Goal: Browse casually: Explore the website without a specific task or goal

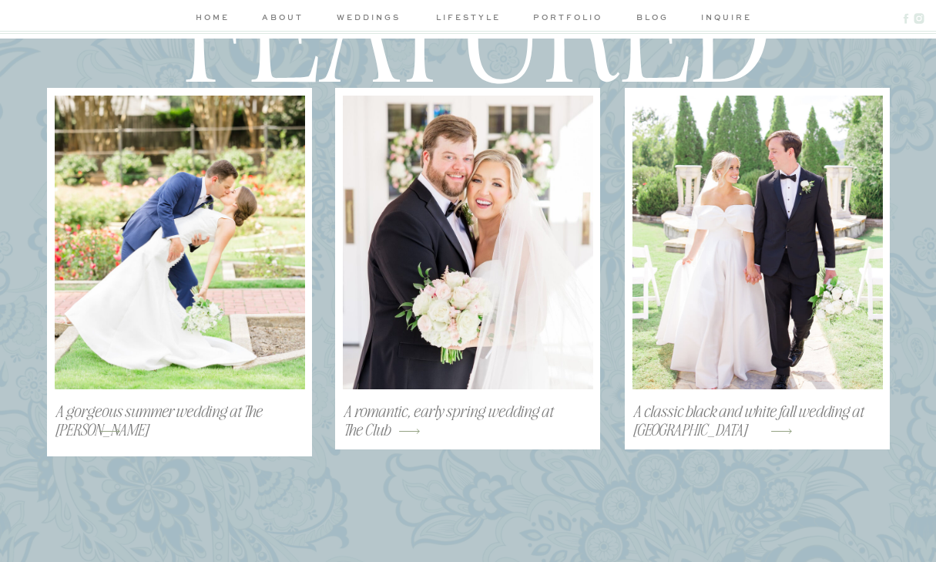
scroll to position [1845, 0]
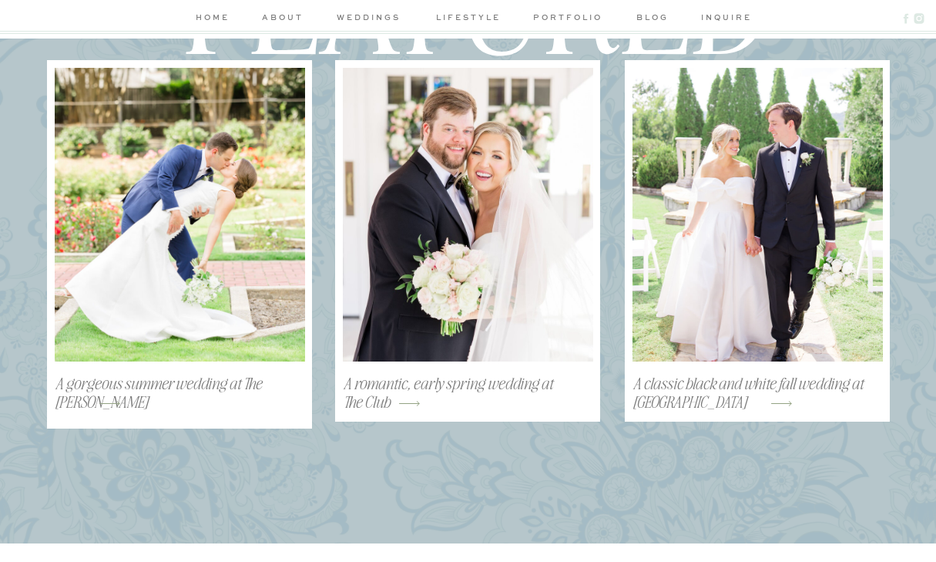
click at [546, 26] on nav "portfolio" at bounding box center [568, 19] width 73 height 16
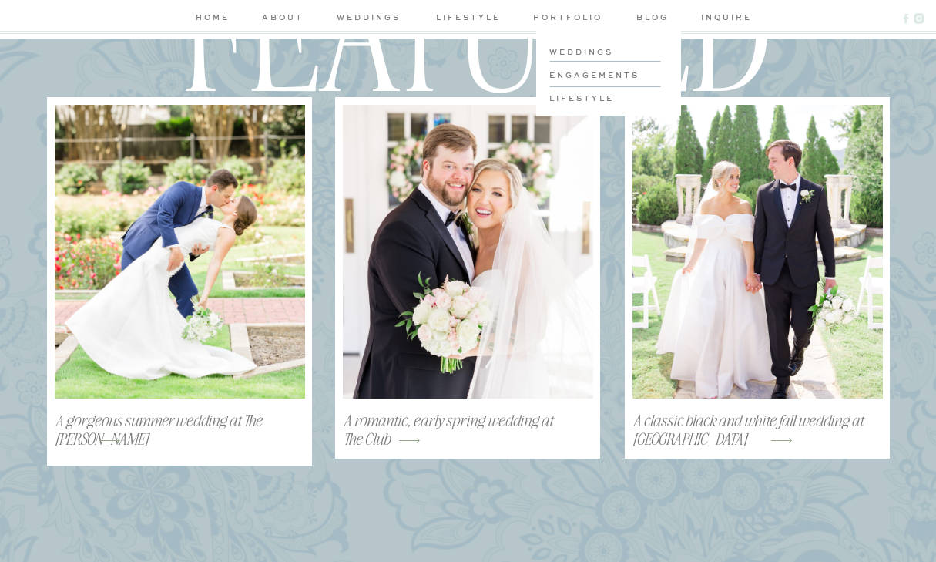
scroll to position [1807, 0]
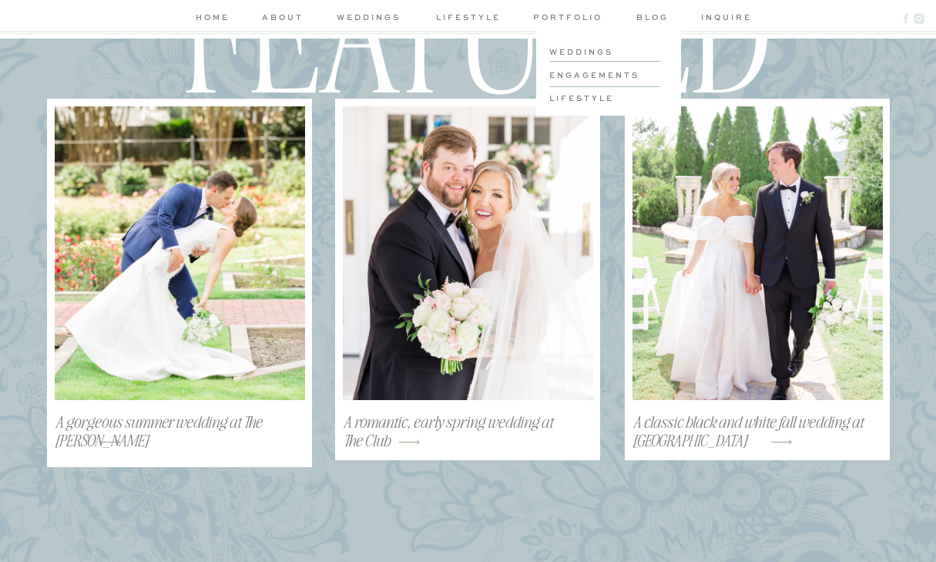
click at [552, 54] on h3 "weddings" at bounding box center [607, 51] width 116 height 12
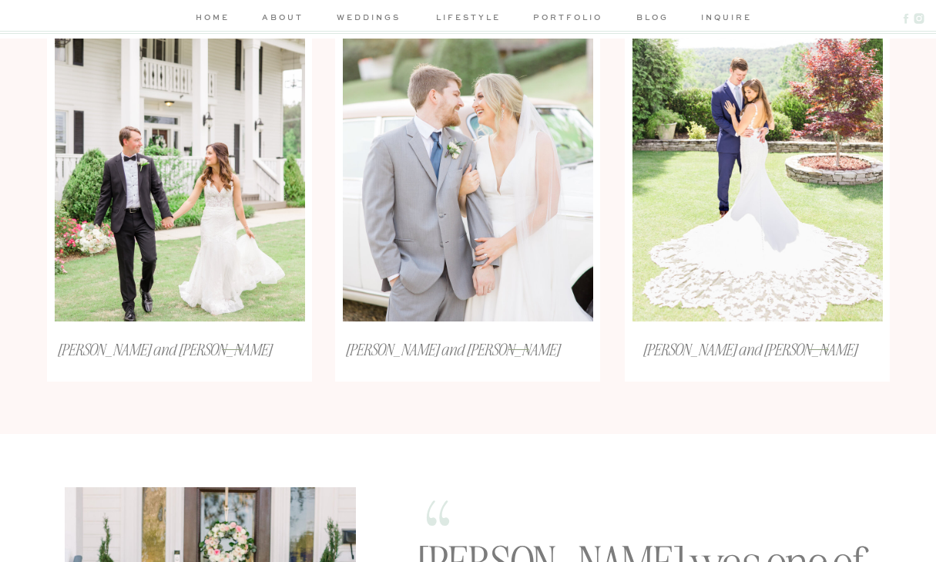
scroll to position [1160, 0]
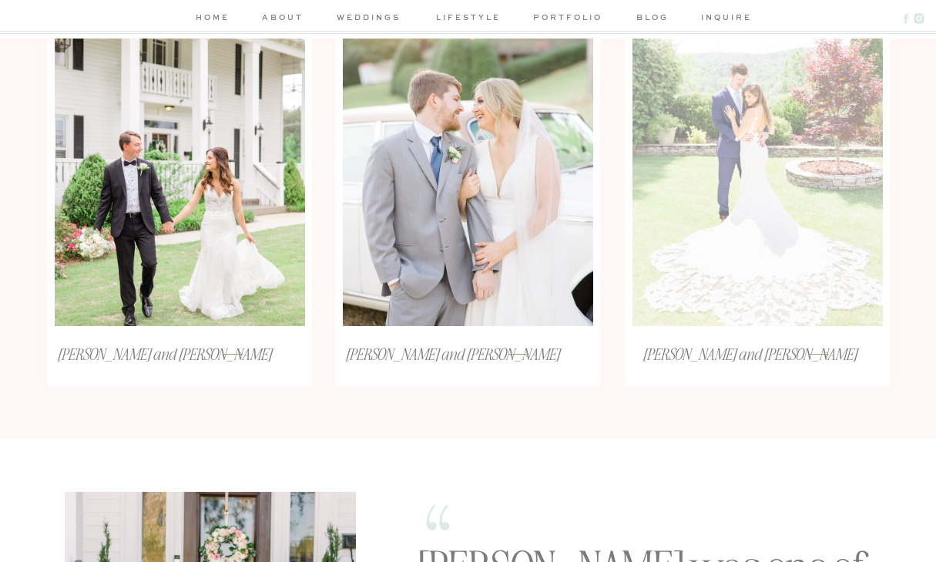
click at [700, 203] on div at bounding box center [758, 179] width 250 height 294
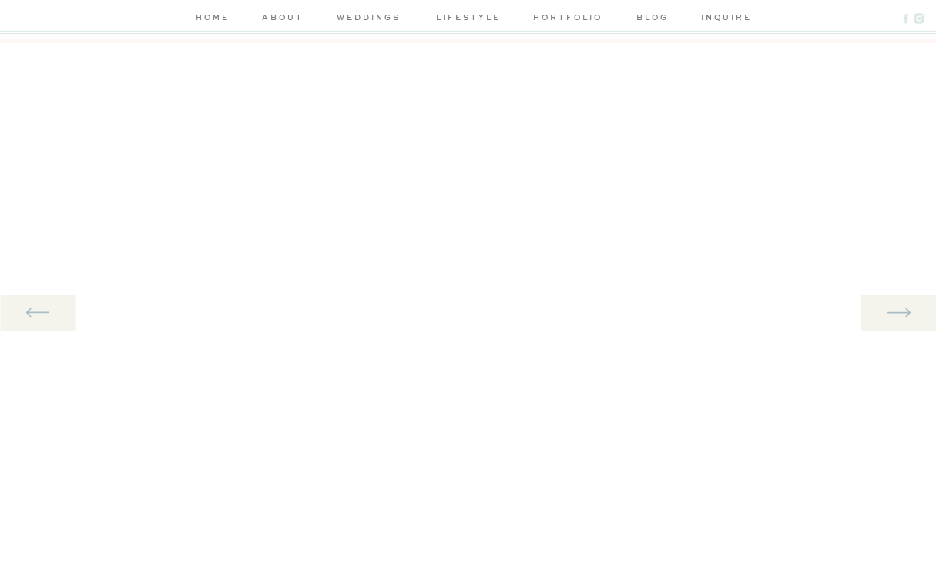
scroll to position [1560, 0]
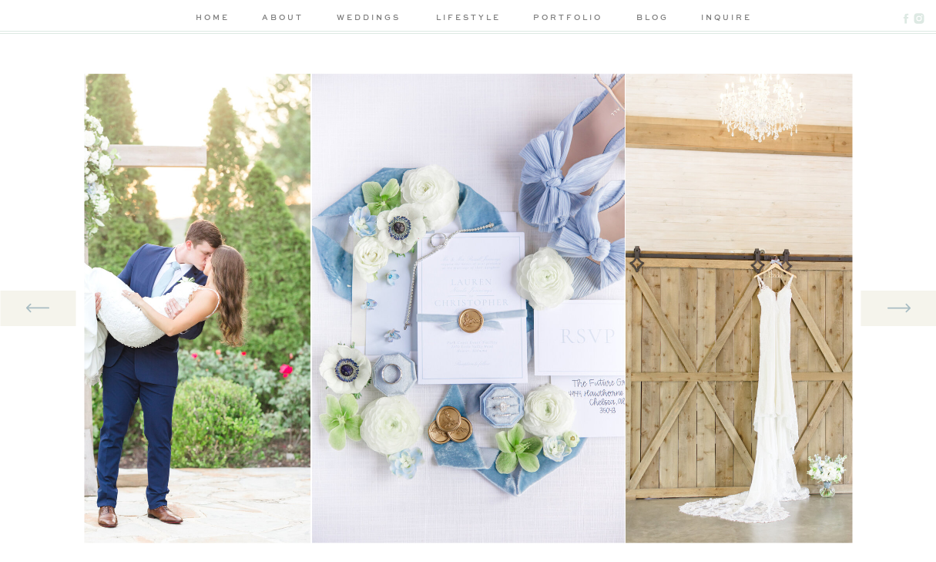
click at [899, 316] on icon at bounding box center [898, 308] width 29 height 32
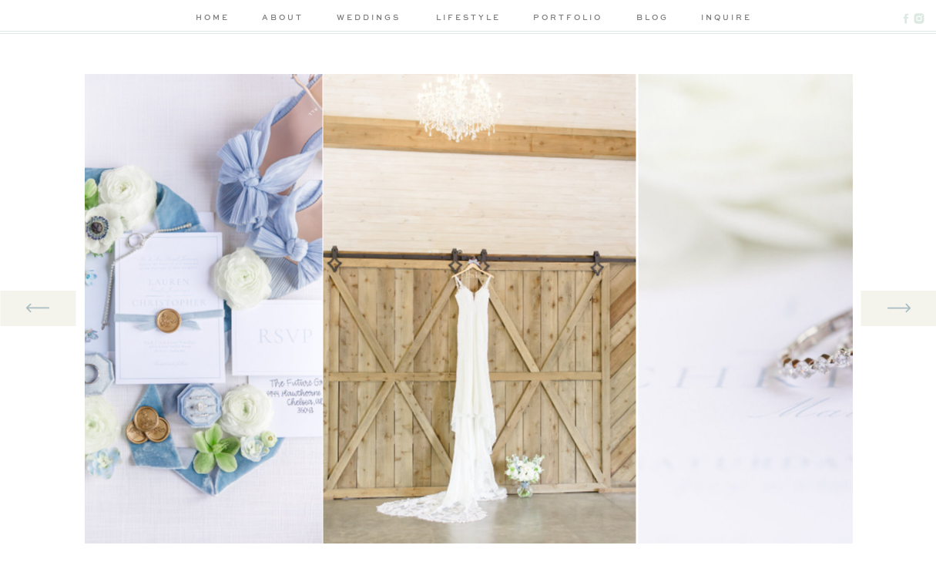
click at [900, 316] on icon at bounding box center [898, 308] width 29 height 32
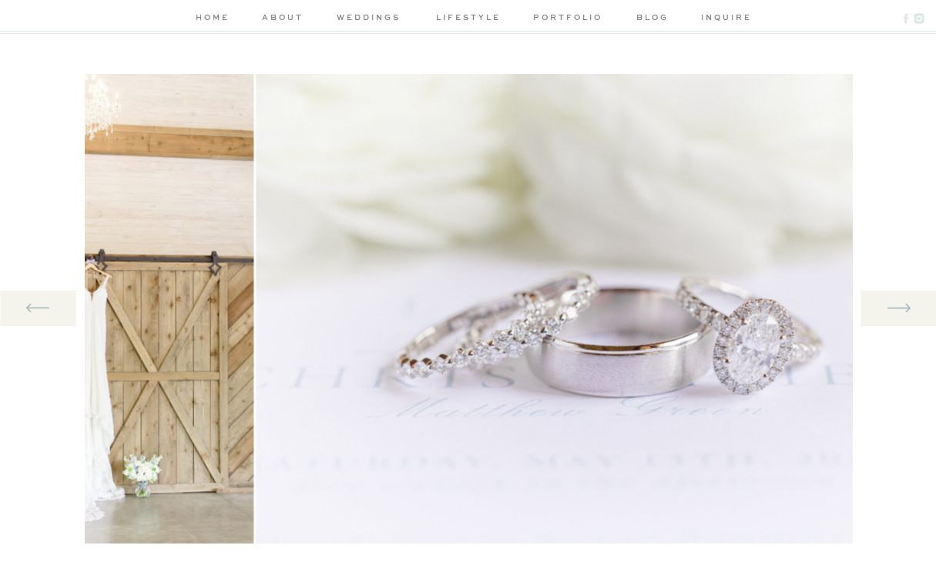
click at [900, 316] on icon at bounding box center [898, 308] width 29 height 32
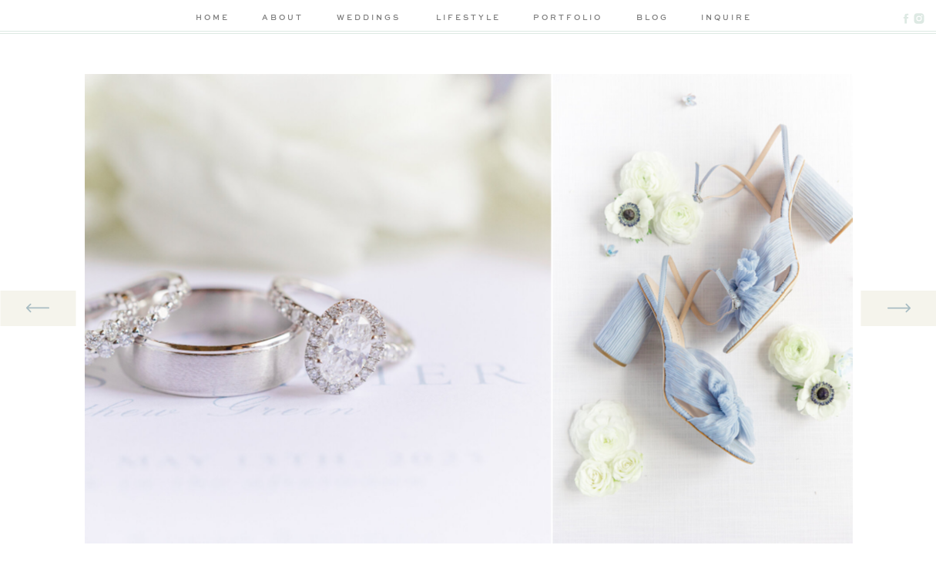
click at [900, 316] on icon at bounding box center [898, 308] width 29 height 32
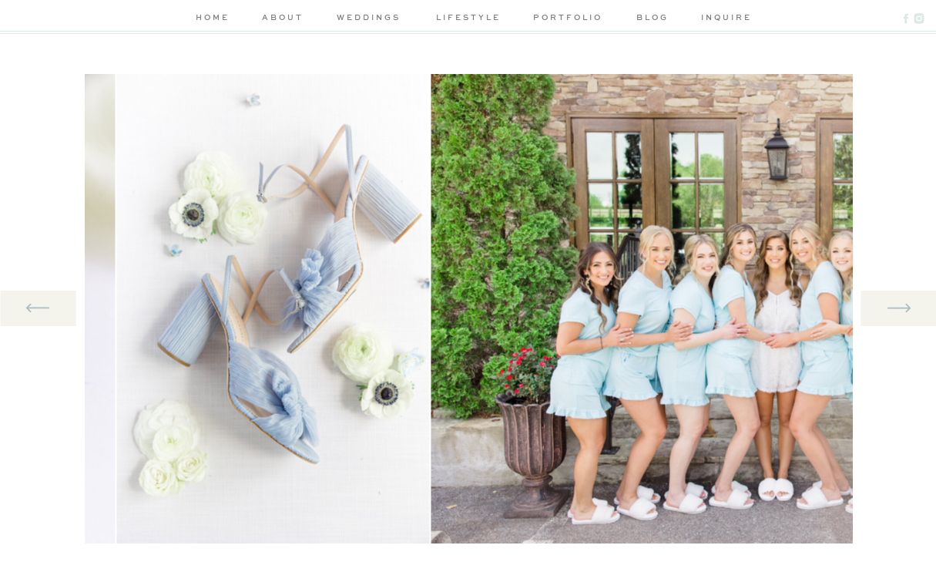
click at [900, 316] on icon at bounding box center [898, 308] width 29 height 32
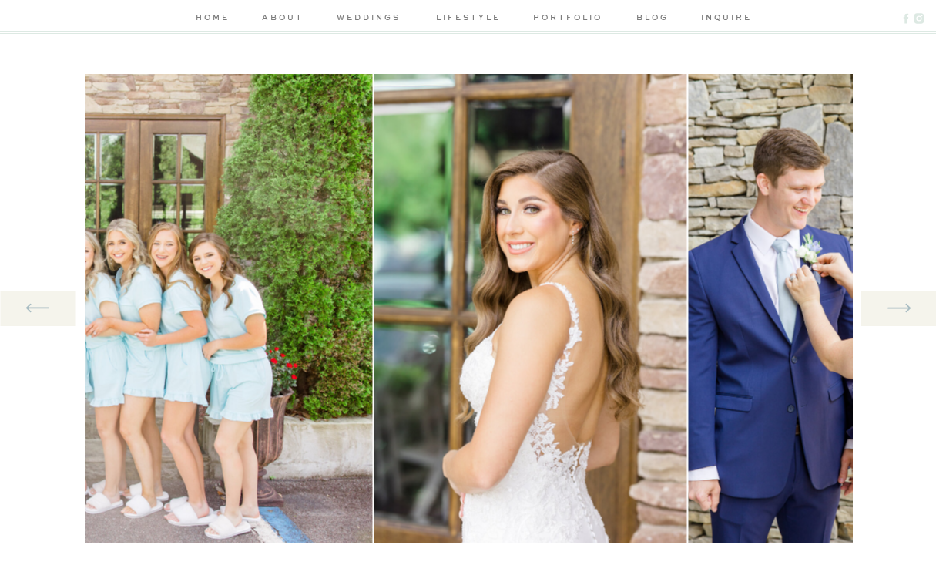
click at [900, 316] on icon at bounding box center [898, 308] width 29 height 32
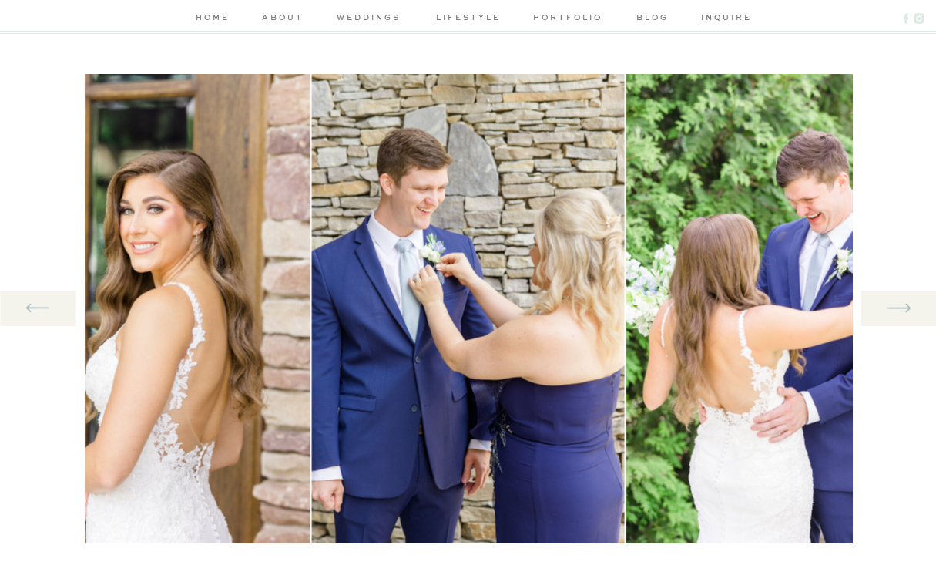
click at [900, 317] on icon at bounding box center [898, 308] width 29 height 32
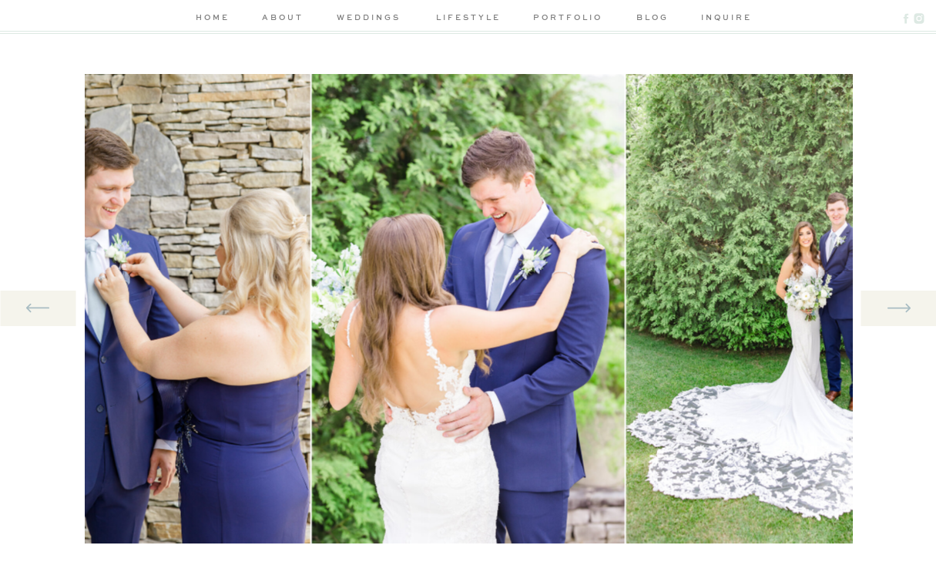
click at [900, 317] on icon at bounding box center [898, 308] width 29 height 32
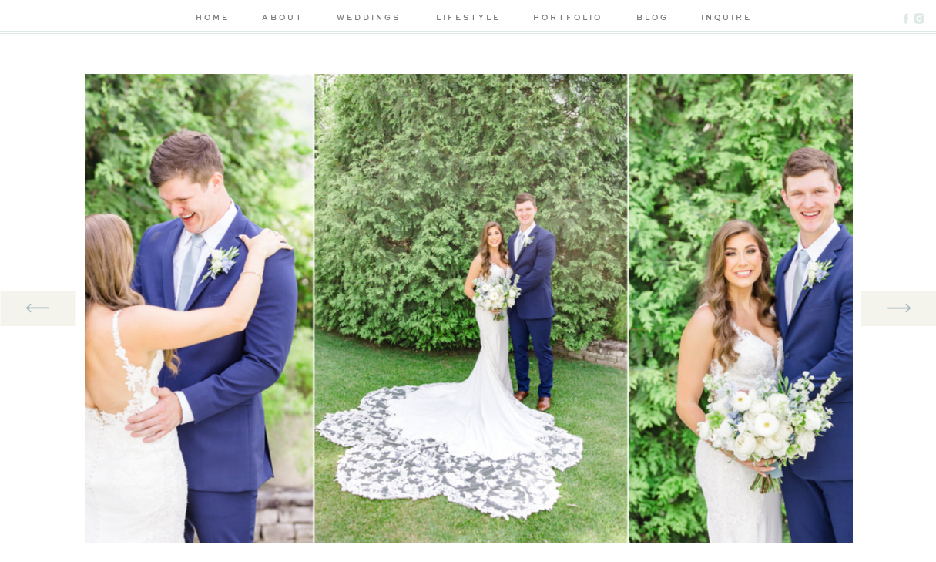
click at [900, 317] on icon at bounding box center [898, 308] width 29 height 32
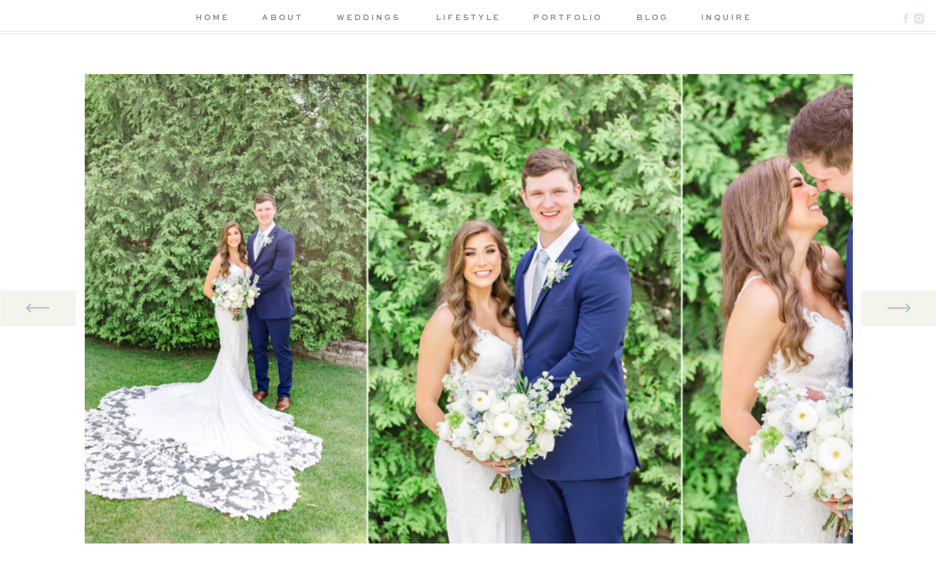
click at [900, 317] on icon at bounding box center [898, 308] width 29 height 32
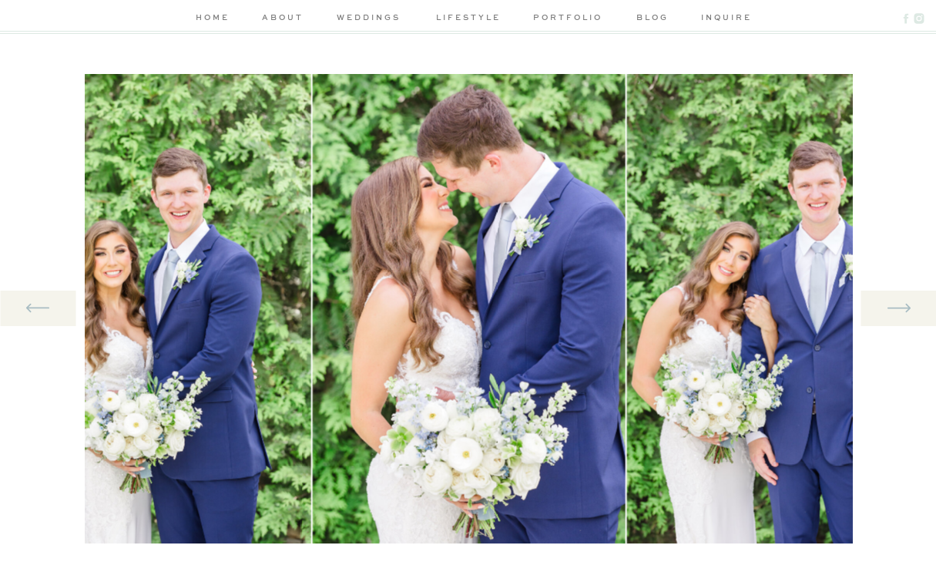
click at [900, 317] on icon at bounding box center [898, 308] width 29 height 32
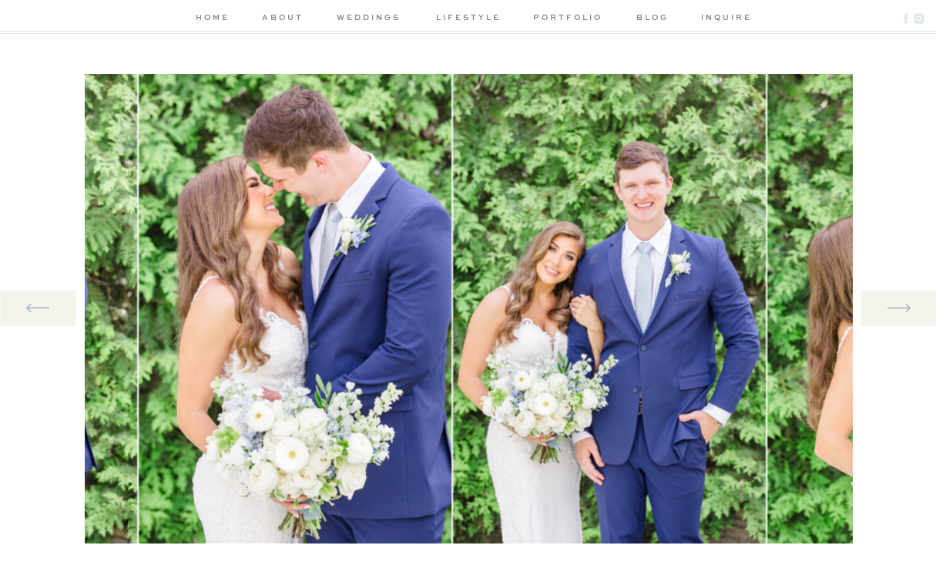
click at [900, 317] on icon at bounding box center [898, 308] width 29 height 32
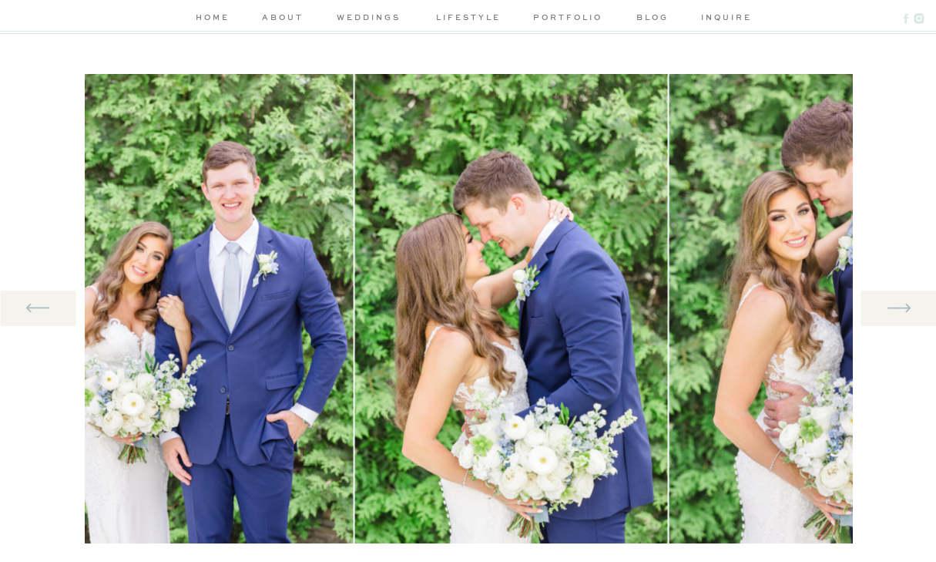
click at [900, 317] on icon at bounding box center [898, 308] width 29 height 32
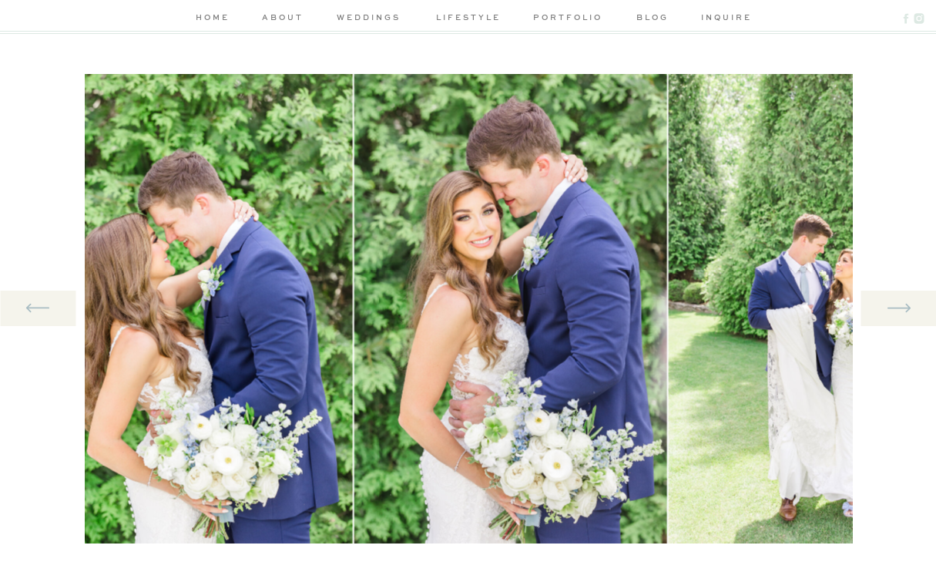
click at [900, 317] on icon at bounding box center [898, 308] width 29 height 32
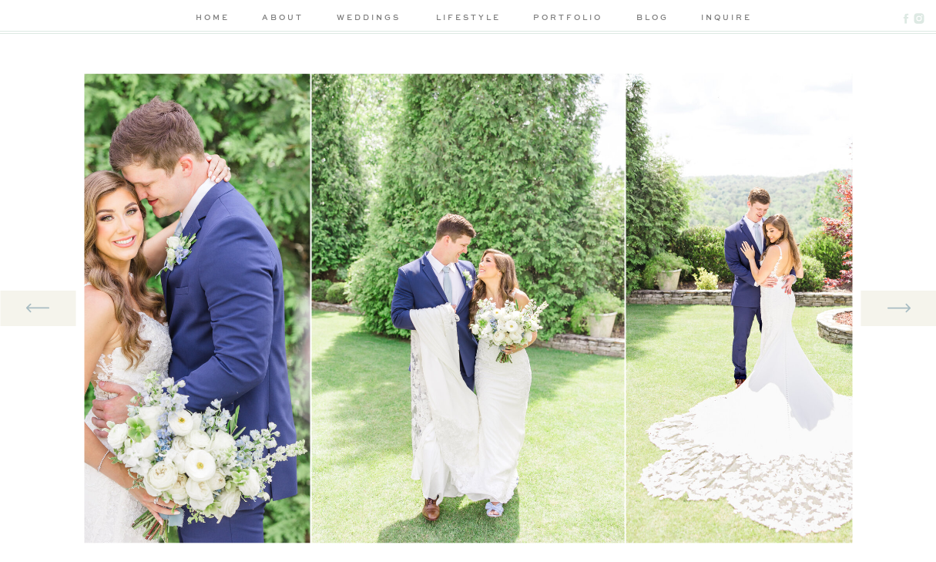
click at [900, 317] on icon at bounding box center [898, 308] width 29 height 32
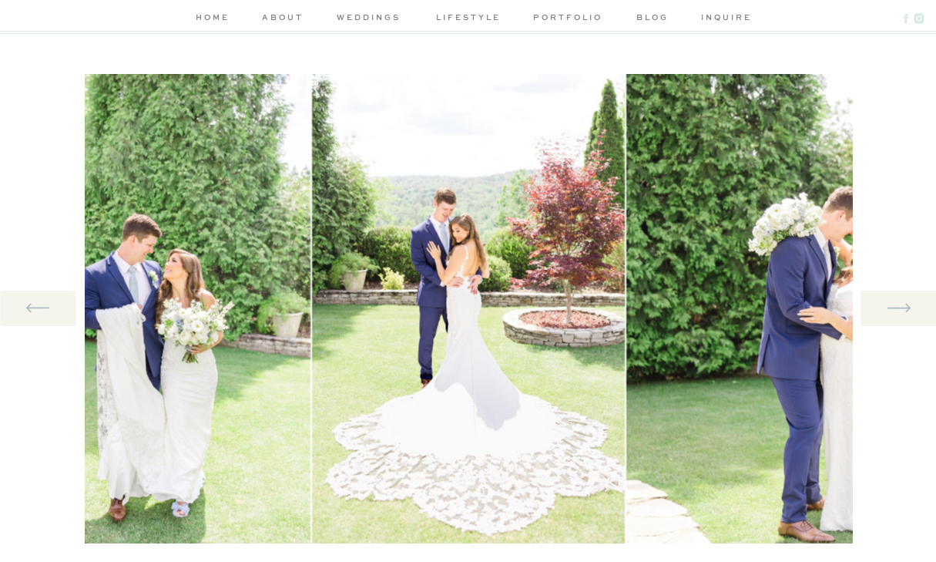
click at [900, 317] on icon at bounding box center [898, 308] width 29 height 32
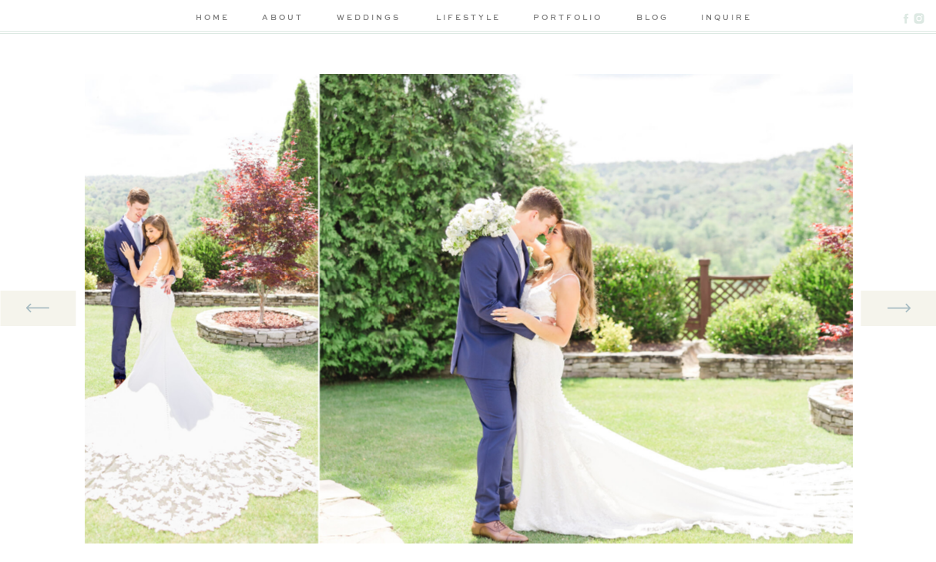
click at [900, 317] on icon at bounding box center [898, 308] width 29 height 32
